Goal: Task Accomplishment & Management: Use online tool/utility

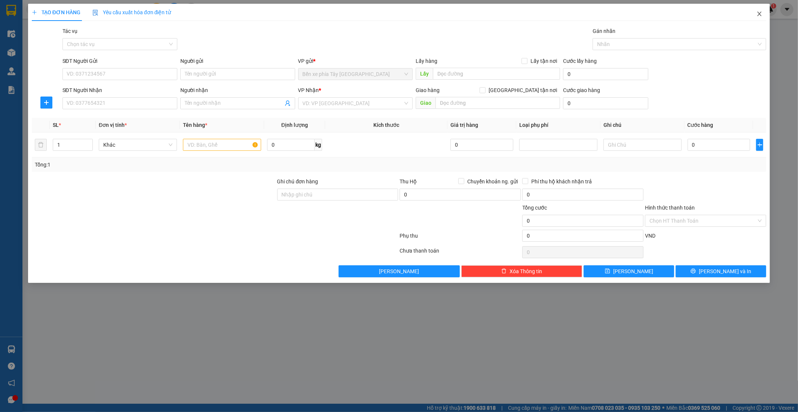
click at [762, 14] on icon "close" at bounding box center [759, 14] width 6 height 6
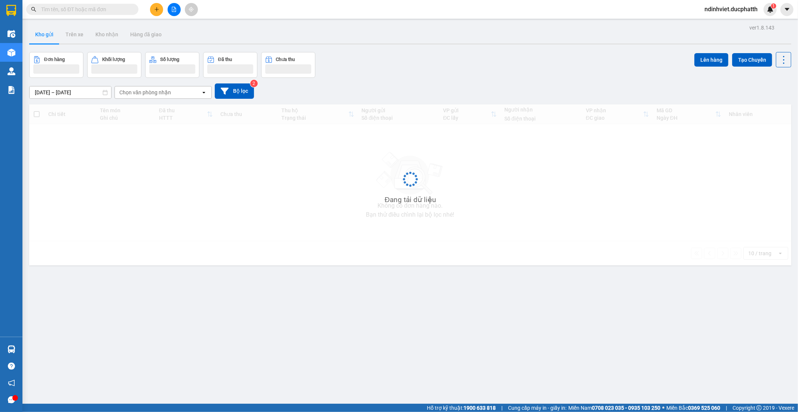
click at [171, 9] on icon "file-add" at bounding box center [173, 9] width 5 height 5
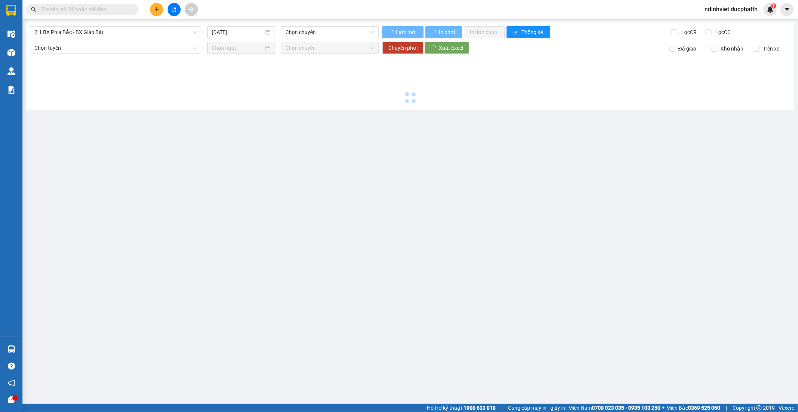
type input "[DATE]"
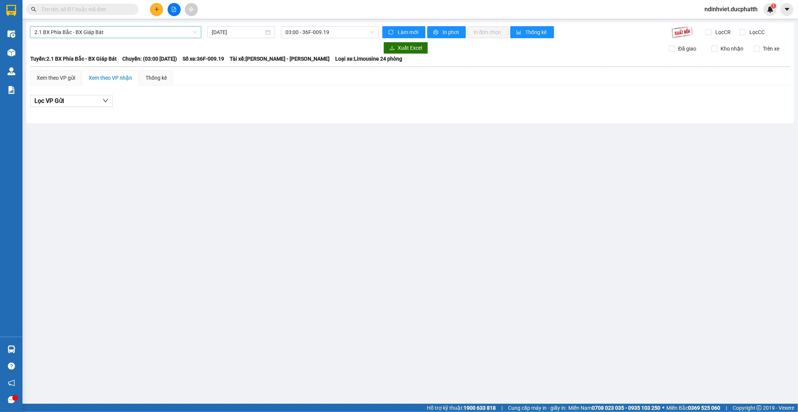
click at [138, 32] on span "2.1 BX Phía Bắc - BX Giáp Bát" at bounding box center [115, 32] width 162 height 11
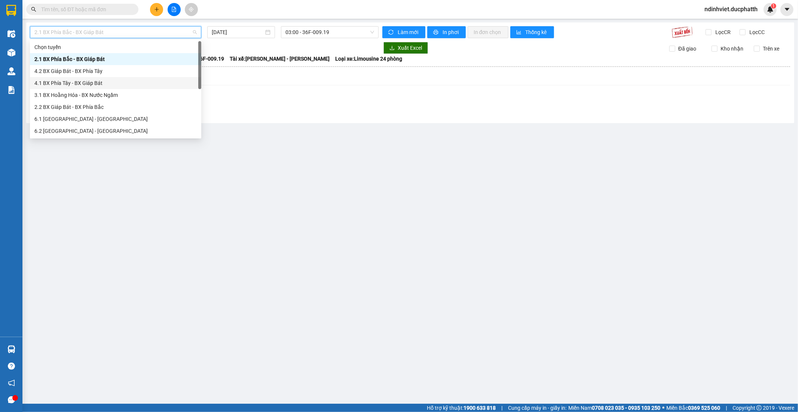
click at [98, 82] on div "4.1 BX Phía Tây - BX Giáp Bát" at bounding box center [115, 83] width 162 height 8
type input "[DATE]"
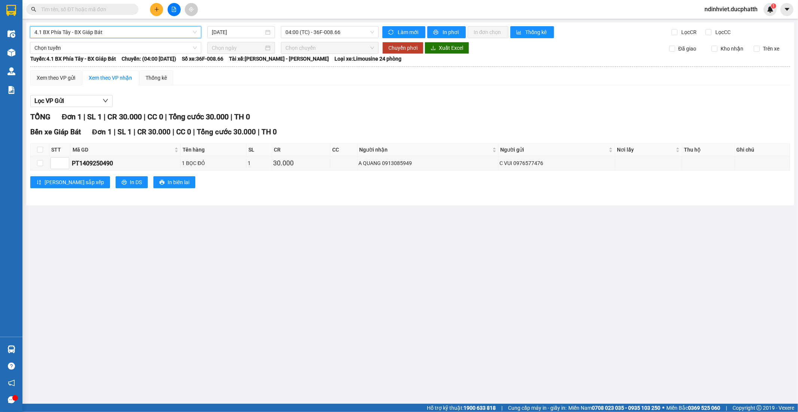
click at [135, 23] on div "4.1 BX Phía Tây - BX Giáp Bát 4.1 BX Phía Tây - BX Giáp Bát [DATE] 04:00 (TC) -…" at bounding box center [410, 113] width 768 height 183
click at [134, 34] on span "4.1 BX Phía Tây - BX Giáp Bát" at bounding box center [115, 32] width 162 height 11
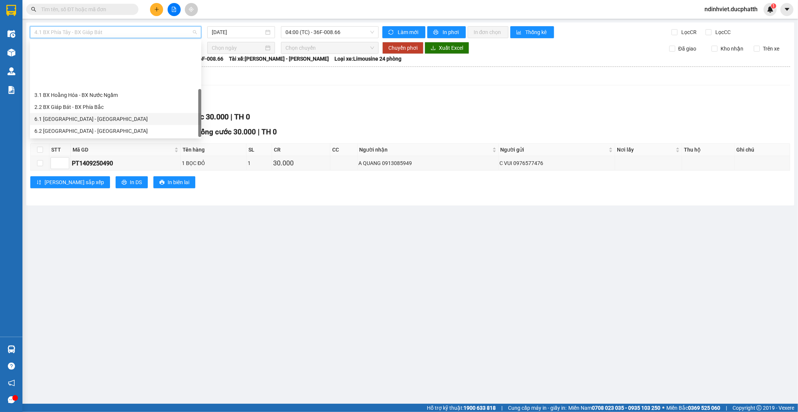
scroll to position [60, 0]
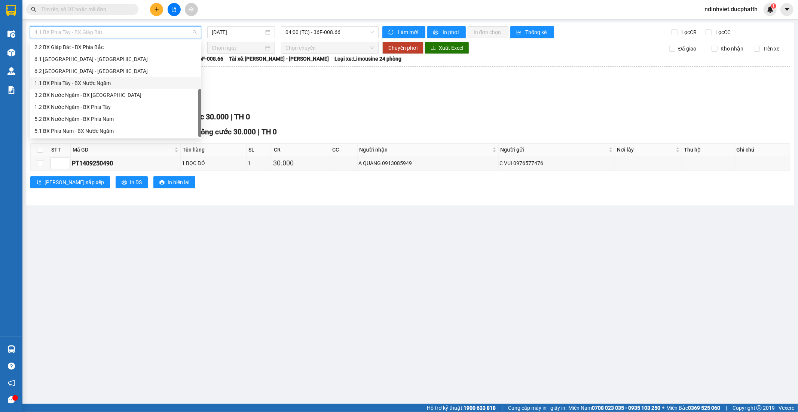
click at [99, 79] on div "1.1 BX Phía Tây - BX Nước Ngầm" at bounding box center [115, 83] width 162 height 8
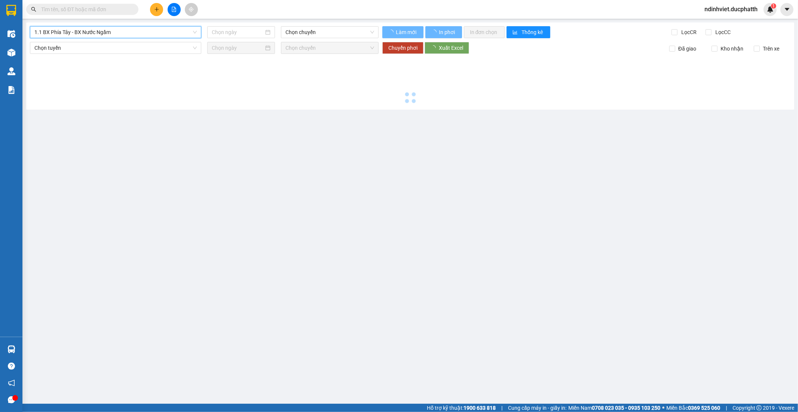
type input "15/09/2025"
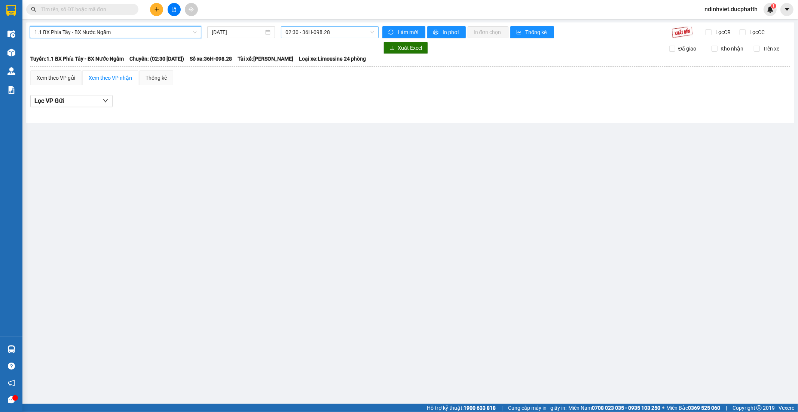
click at [305, 30] on span "02:30 - 36H-098.28" at bounding box center [329, 32] width 88 height 11
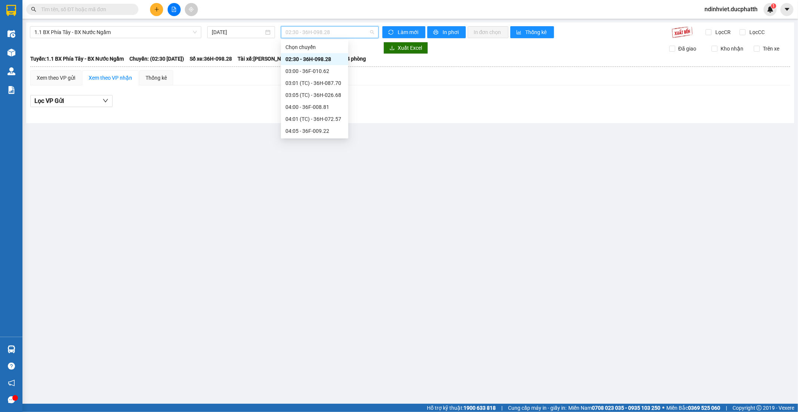
scroll to position [83, 0]
click at [305, 72] on div "05:01 (TC) - 36F-010.71" at bounding box center [314, 72] width 58 height 8
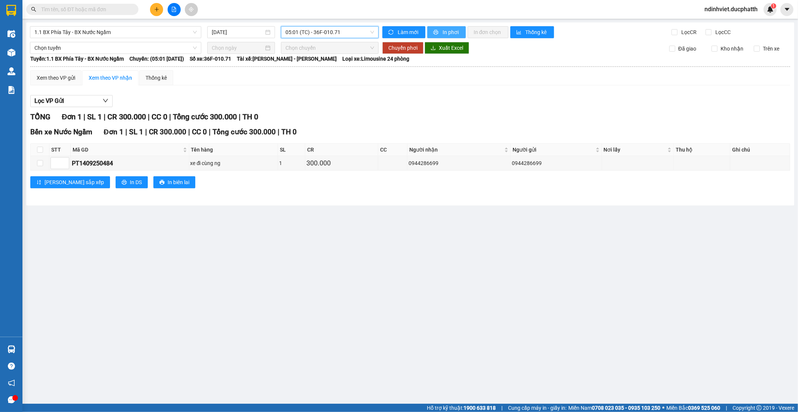
click at [444, 30] on span "In phơi" at bounding box center [450, 32] width 17 height 8
